Goal: Transaction & Acquisition: Download file/media

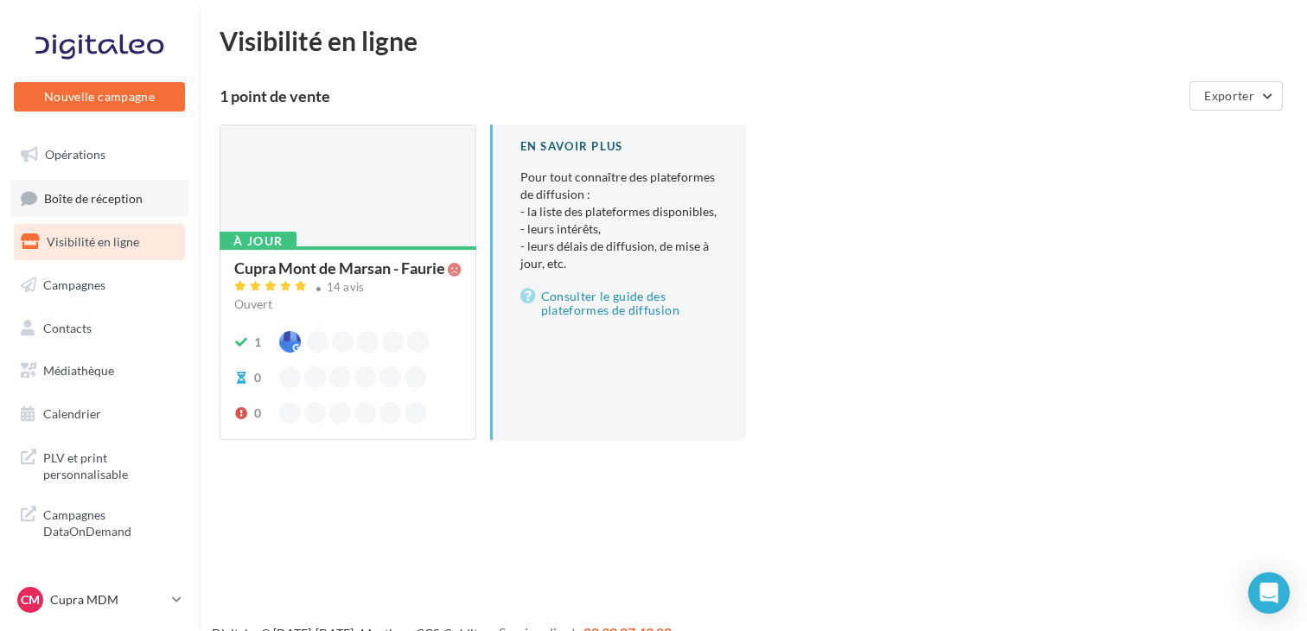
click at [49, 192] on span "Boîte de réception" at bounding box center [93, 197] width 99 height 15
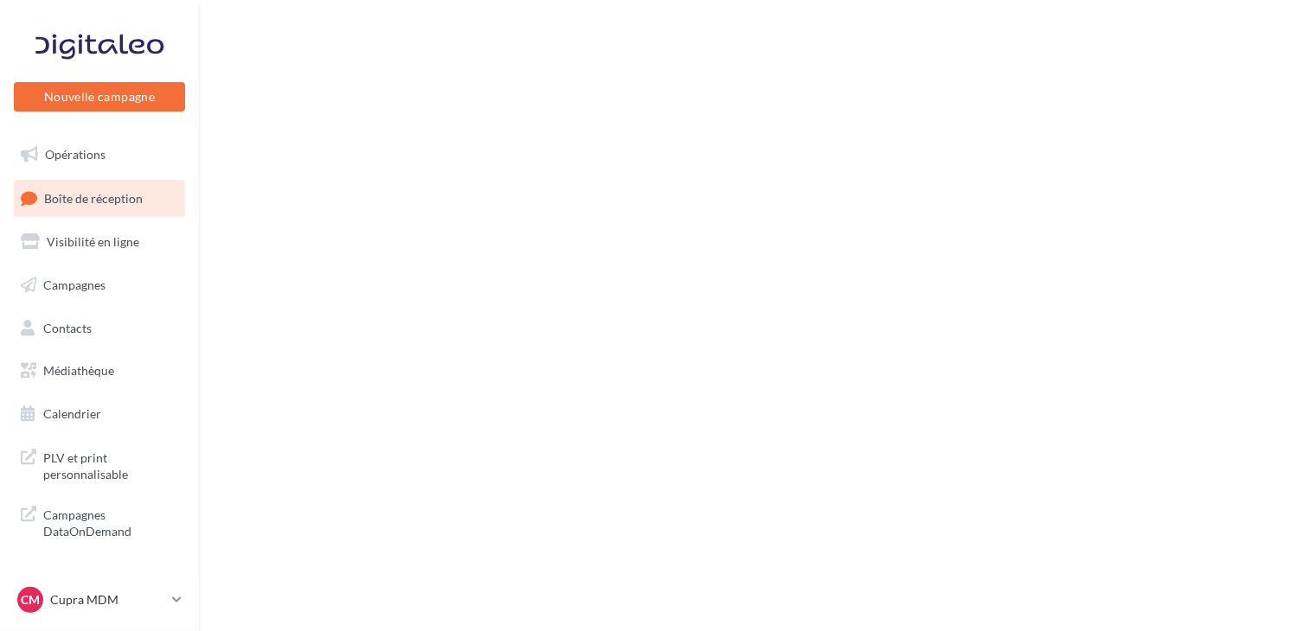
click at [59, 167] on link "Opérations" at bounding box center [99, 155] width 178 height 36
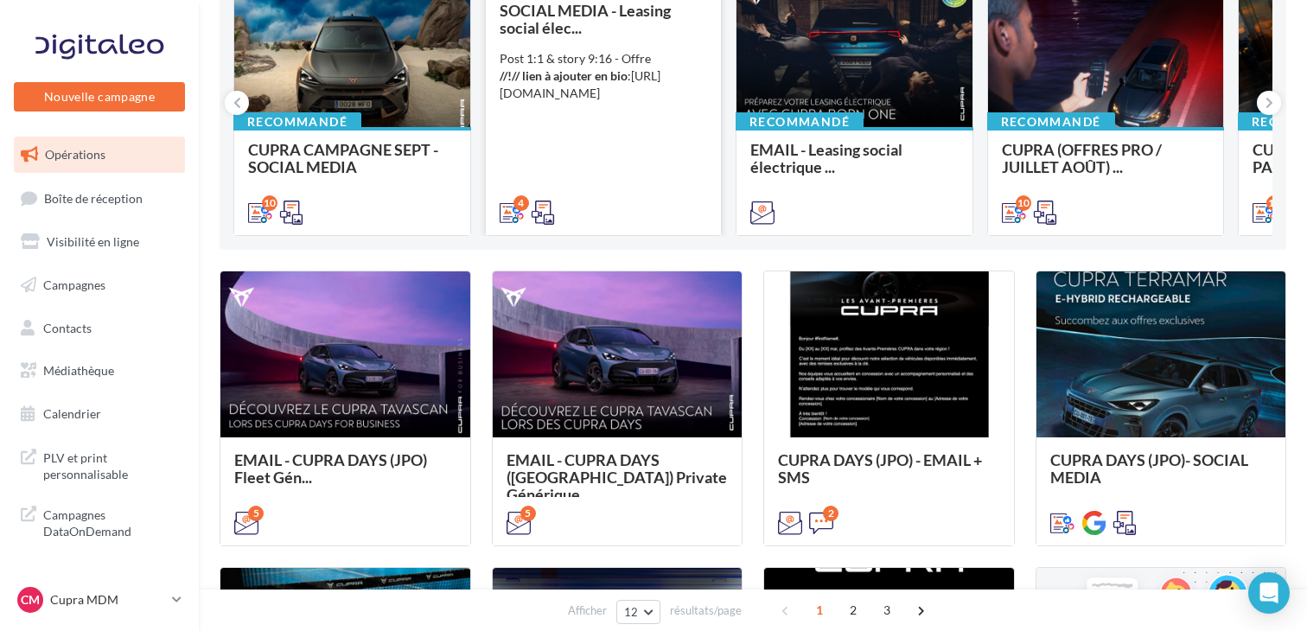
scroll to position [259, 0]
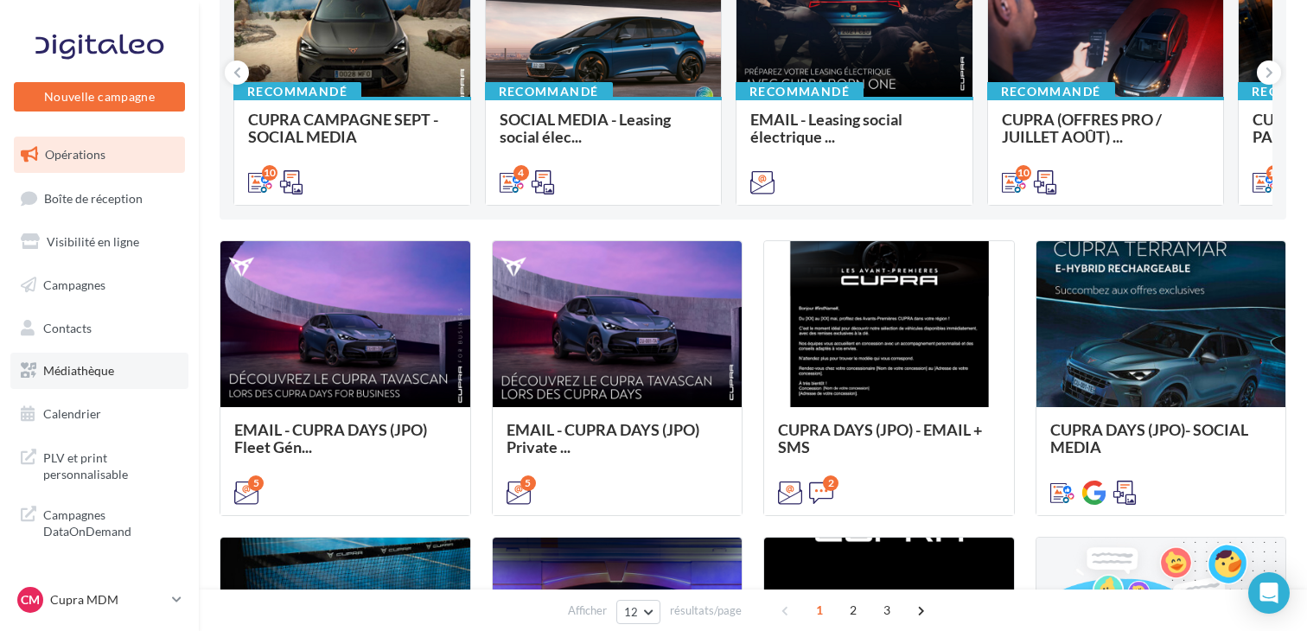
click at [83, 370] on span "Médiathèque" at bounding box center [78, 370] width 71 height 15
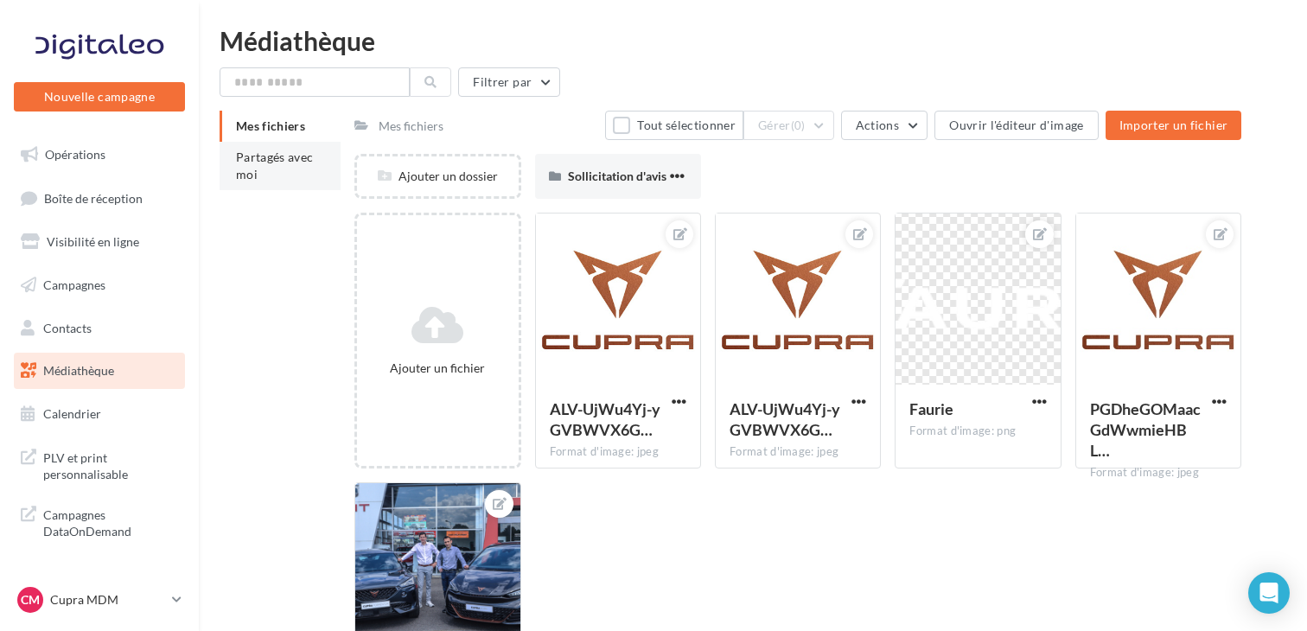
click at [275, 167] on li "Partagés avec moi" at bounding box center [280, 166] width 121 height 48
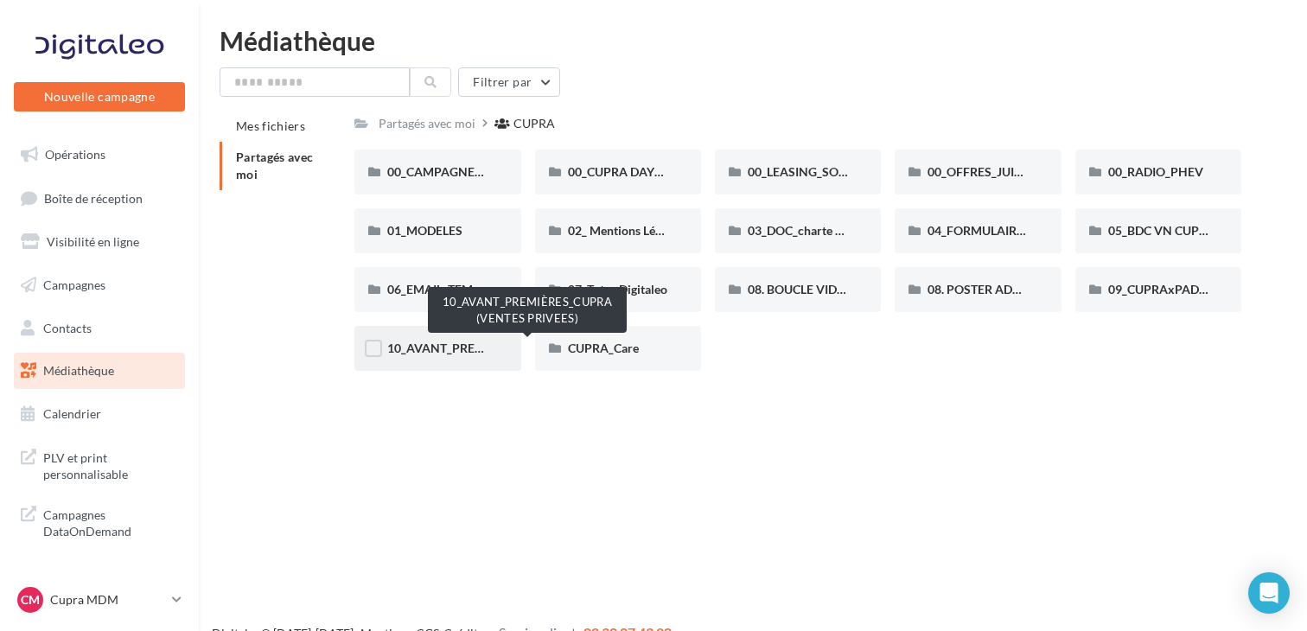
click at [474, 347] on span "10_AVANT_PREMIÈRES_CUPRA (VENTES PRIVEES)" at bounding box center [528, 348] width 283 height 15
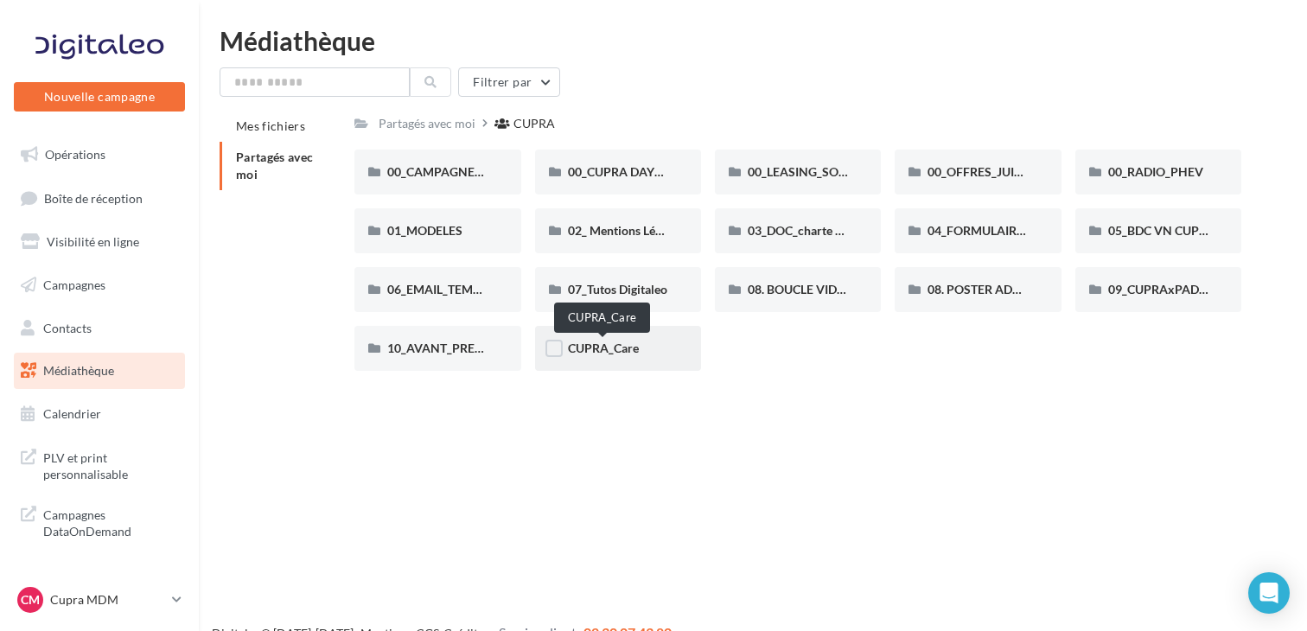
click at [623, 346] on span "CUPRA_Care" at bounding box center [603, 348] width 71 height 15
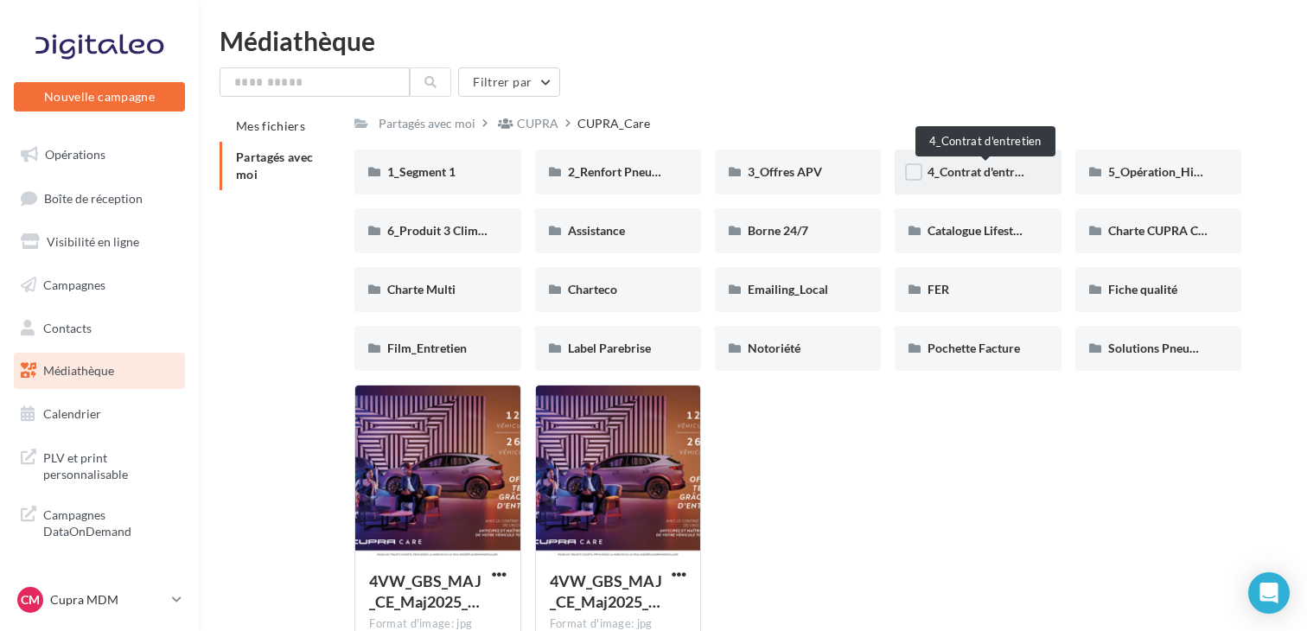
click at [972, 169] on span "4_Contrat d'entretien" at bounding box center [984, 171] width 114 height 15
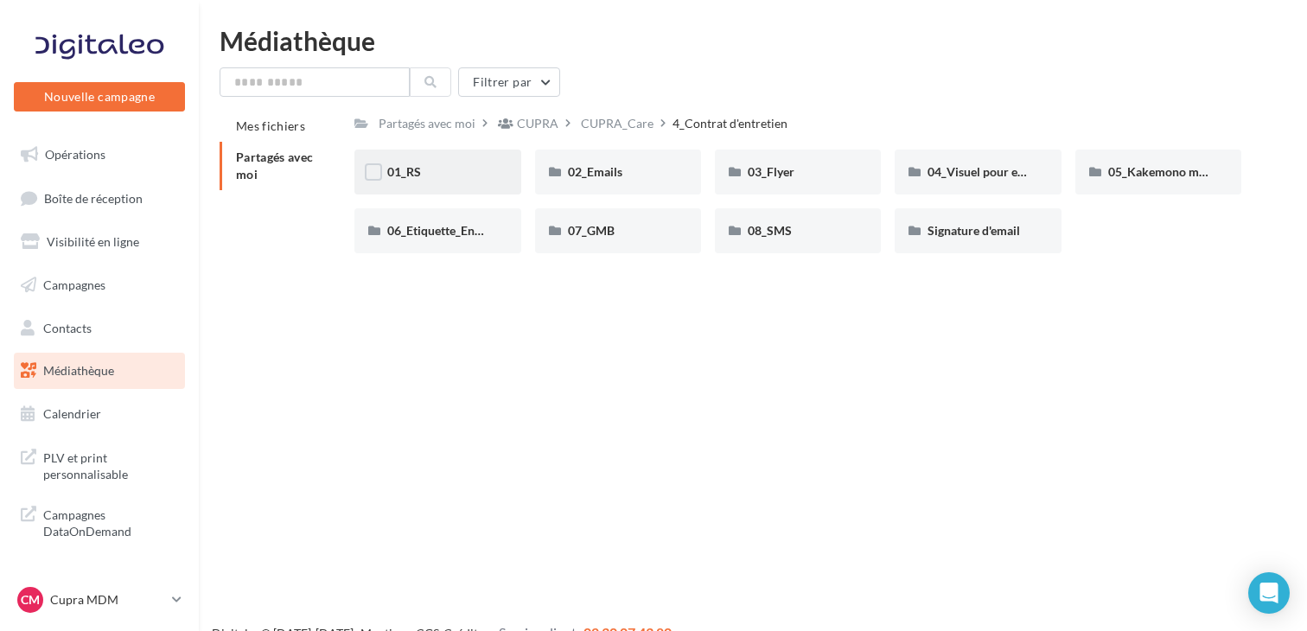
click at [468, 176] on div "01_RS" at bounding box center [437, 171] width 100 height 17
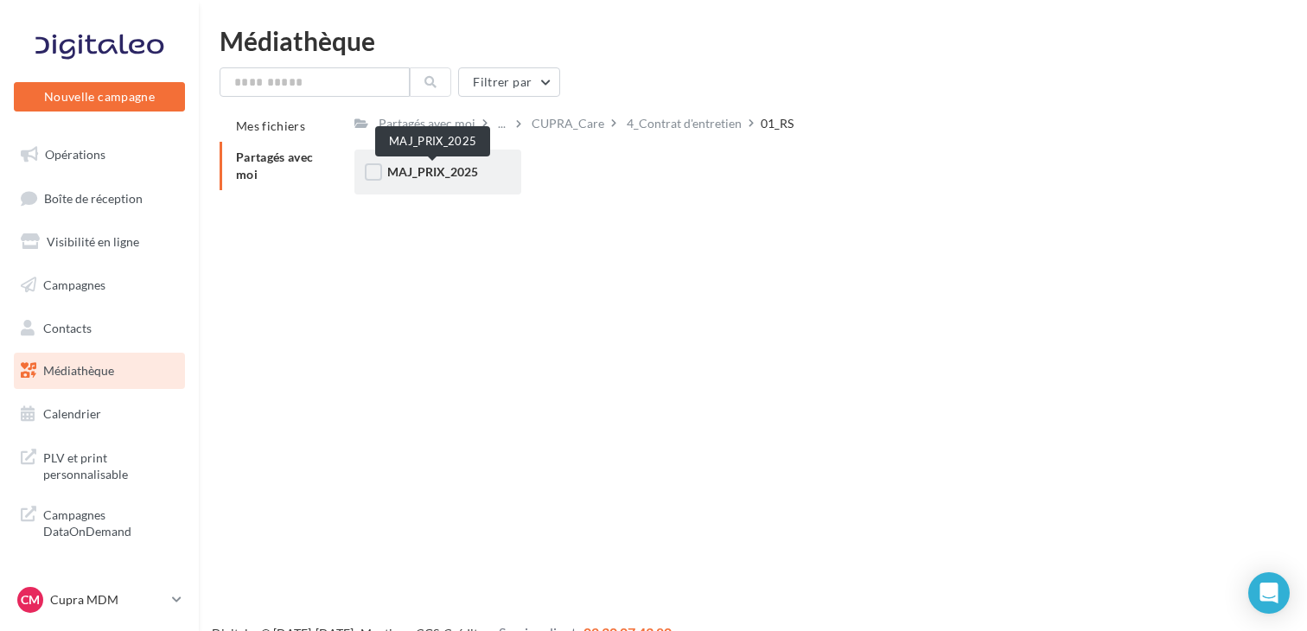
click at [418, 174] on span "MAJ_PRIX_2025" at bounding box center [432, 171] width 91 height 15
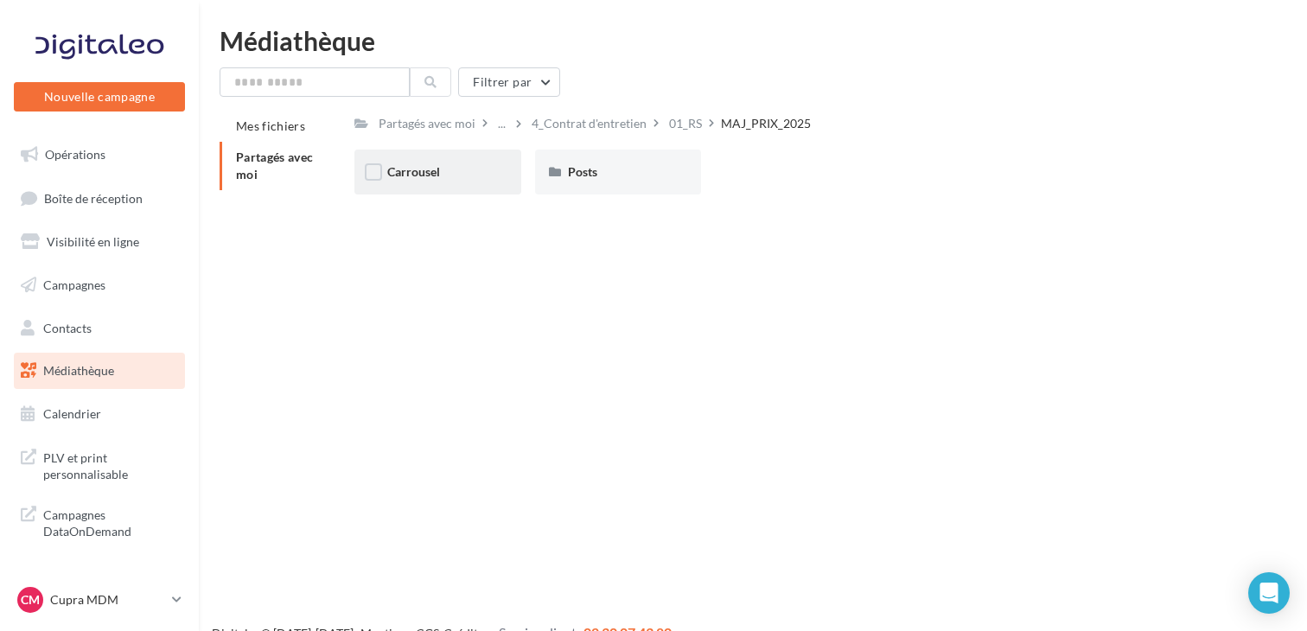
click at [429, 182] on div "Carrousel" at bounding box center [437, 172] width 166 height 45
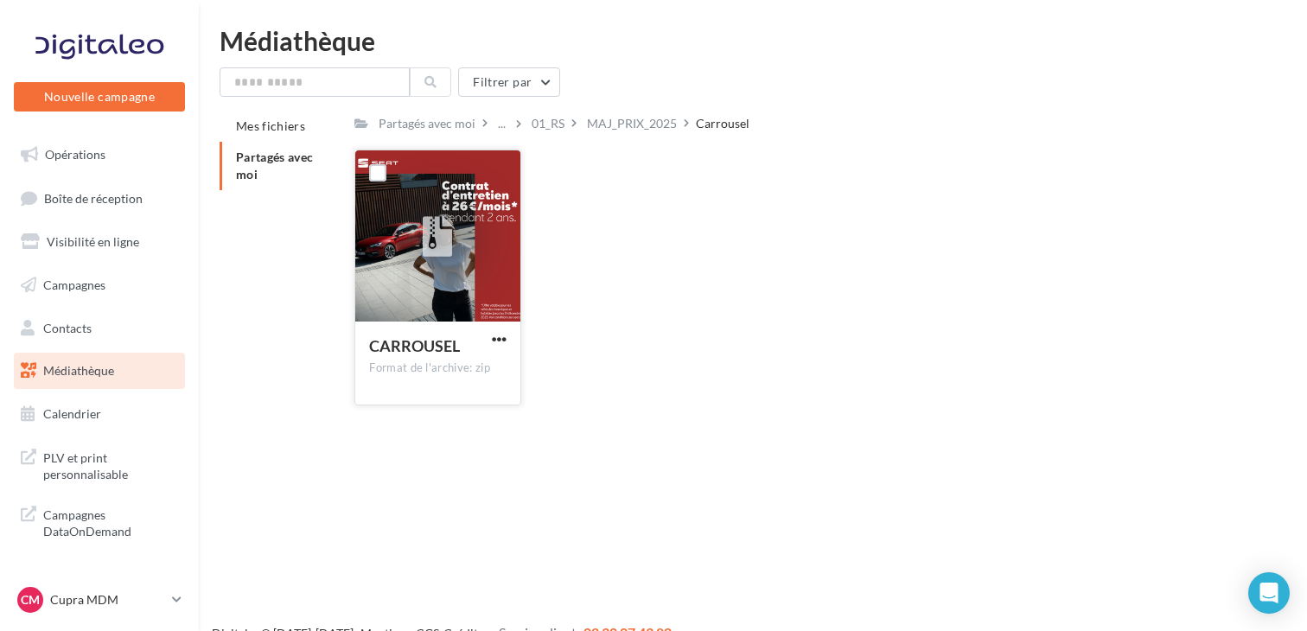
click at [507, 337] on button "button" at bounding box center [499, 340] width 22 height 17
click at [386, 374] on button "Télécharger" at bounding box center [423, 373] width 173 height 45
